Goal: Transaction & Acquisition: Obtain resource

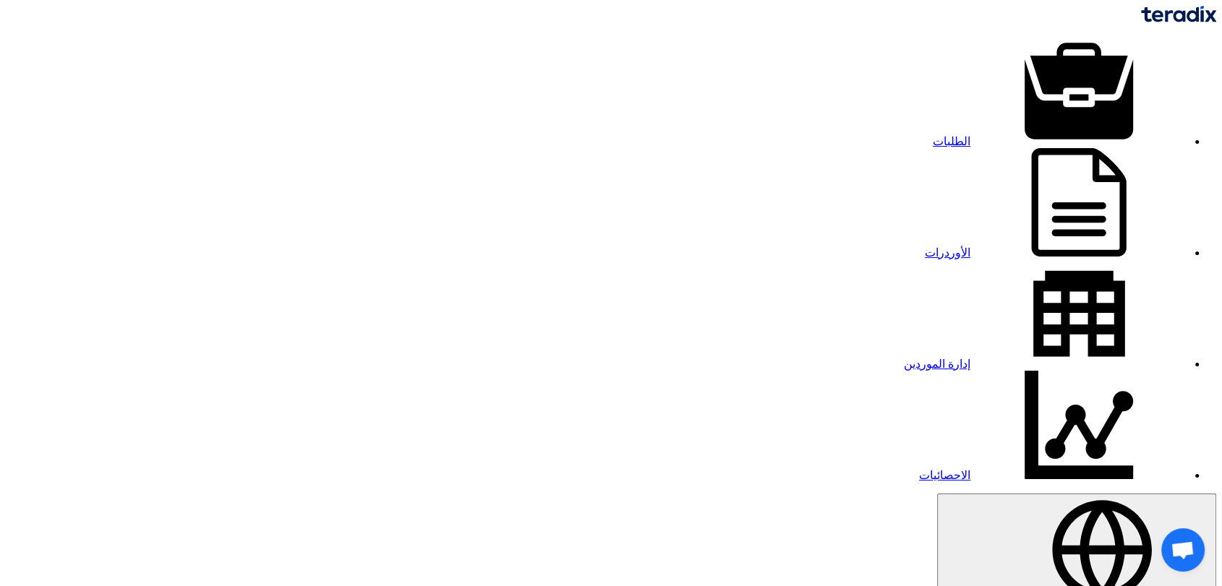
click at [933, 135] on link "الطلبات" at bounding box center [1060, 141] width 254 height 12
type input "71225"
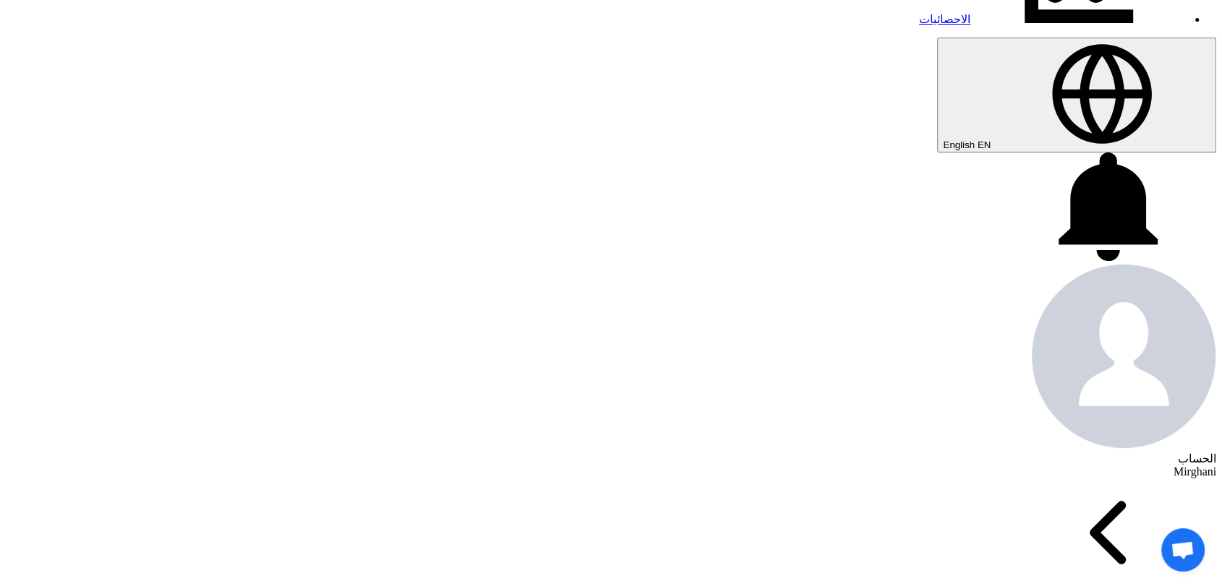
scroll to position [482, 0]
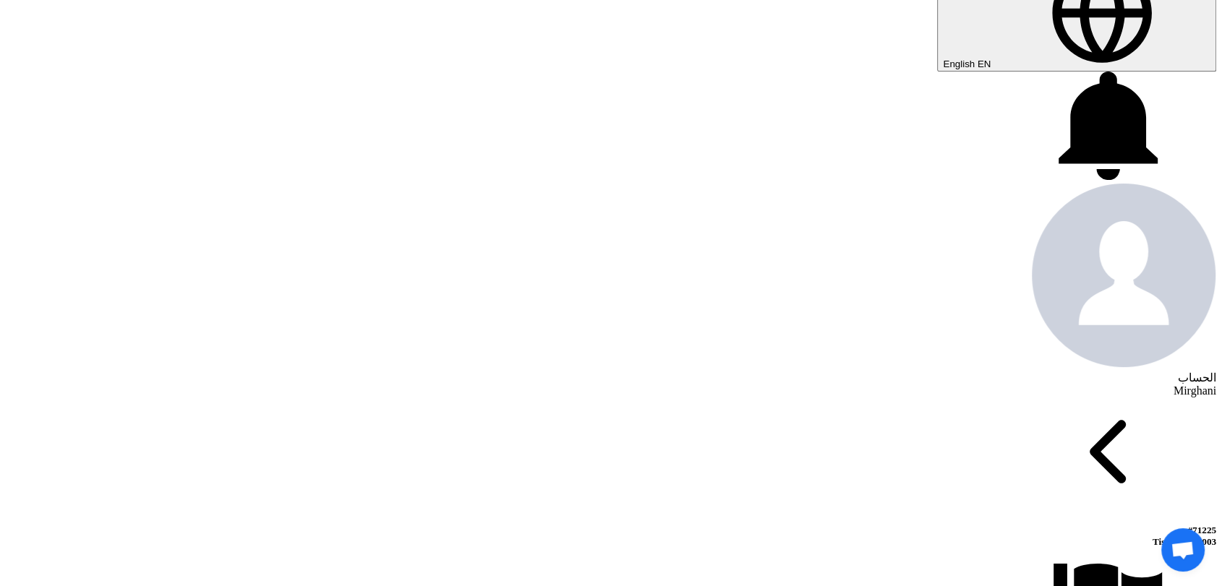
scroll to position [562, 0]
